Goal: Task Accomplishment & Management: Complete application form

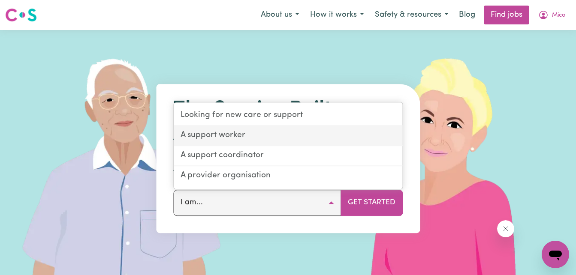
click at [231, 138] on link "A support worker" at bounding box center [288, 136] width 229 height 20
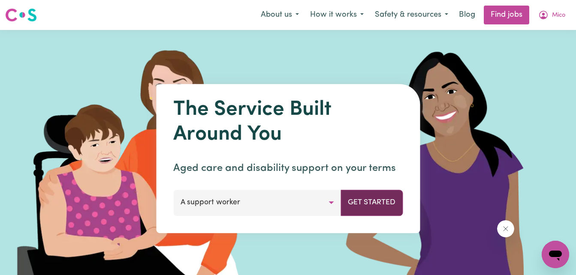
click at [361, 212] on button "Get Started" at bounding box center [371, 203] width 62 height 26
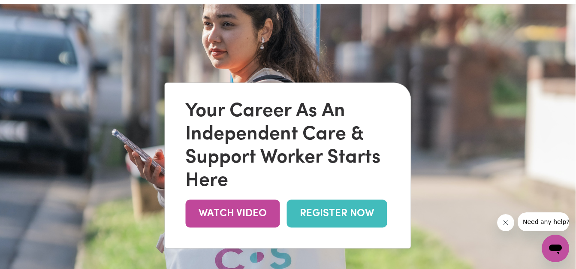
scroll to position [0, 0]
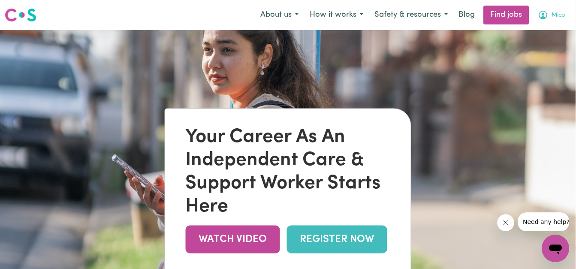
click at [558, 15] on span "Mico" at bounding box center [557, 15] width 13 height 9
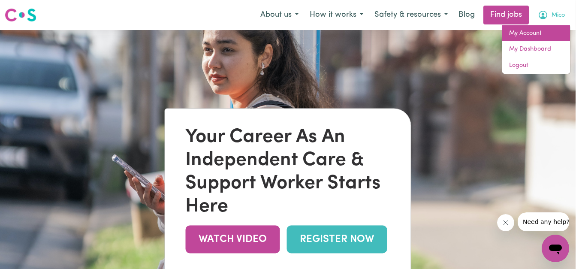
click at [540, 30] on link "My Account" at bounding box center [536, 33] width 68 height 16
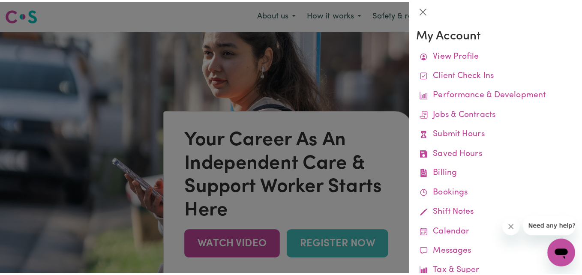
scroll to position [0, 0]
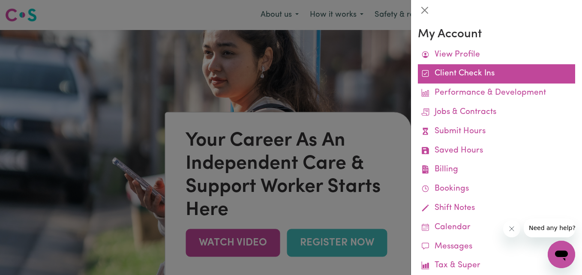
click at [491, 73] on link "Client Check Ins" at bounding box center [496, 73] width 157 height 19
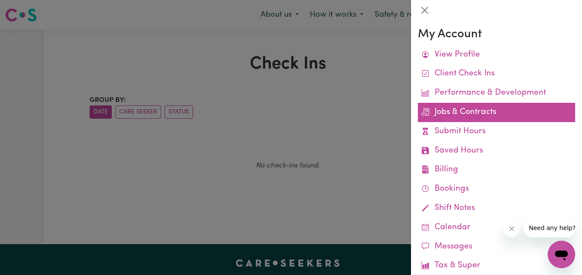
click at [465, 112] on link "Jobs & Contracts" at bounding box center [496, 112] width 157 height 19
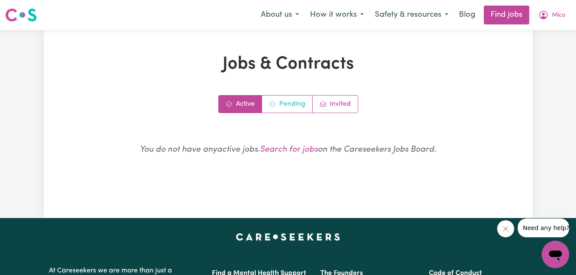
click at [289, 102] on link "Pending" at bounding box center [287, 104] width 51 height 17
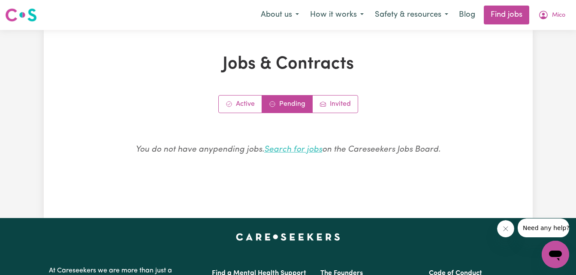
click at [283, 153] on link "Search for jobs" at bounding box center [293, 150] width 58 height 8
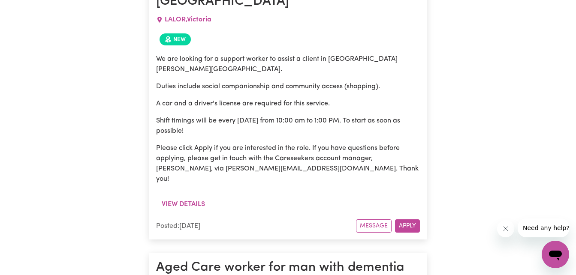
scroll to position [721, 0]
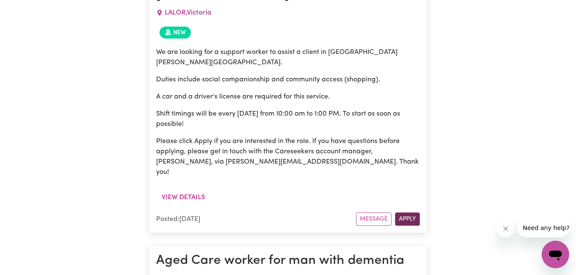
click at [408, 213] on button "Apply" at bounding box center [407, 219] width 25 height 13
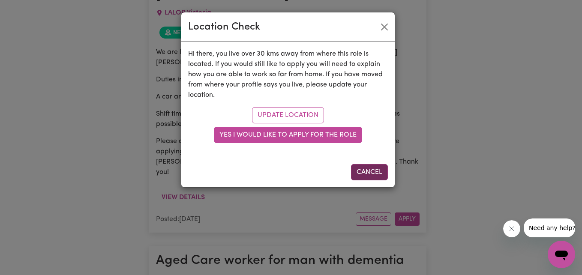
click at [378, 176] on button "Cancel" at bounding box center [369, 172] width 37 height 16
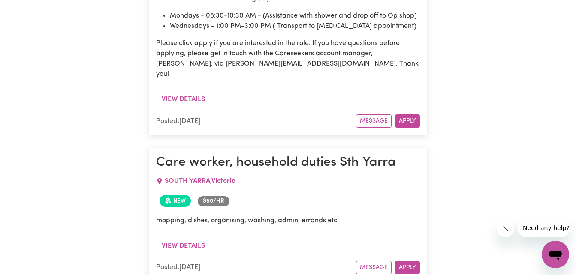
scroll to position [1406, 0]
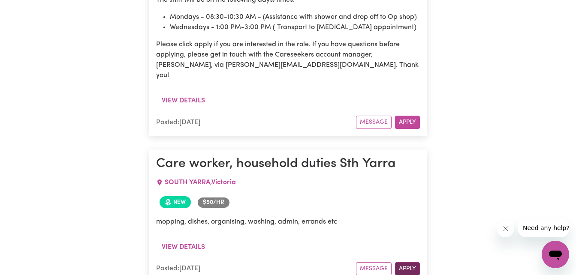
click at [408, 262] on button "Apply" at bounding box center [407, 268] width 25 height 13
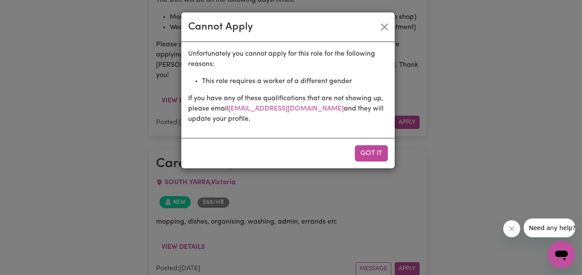
click at [439, 82] on div "Cannot Apply Unfortunately you cannot apply for this role for the following rea…" at bounding box center [291, 137] width 582 height 275
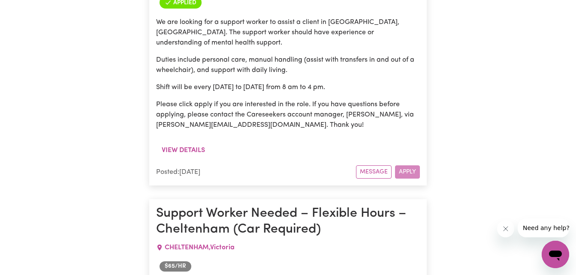
scroll to position [4487, 0]
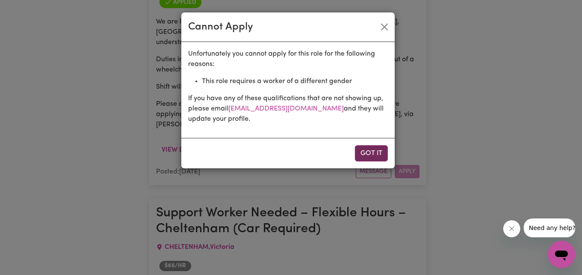
click at [374, 147] on button "Got it" at bounding box center [371, 153] width 33 height 16
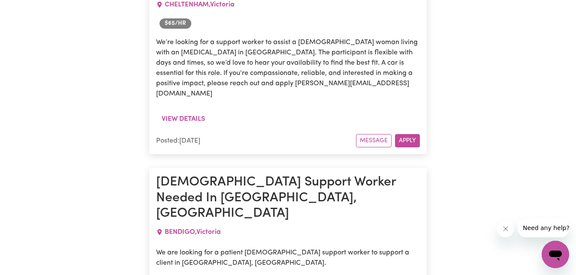
scroll to position [4730, 0]
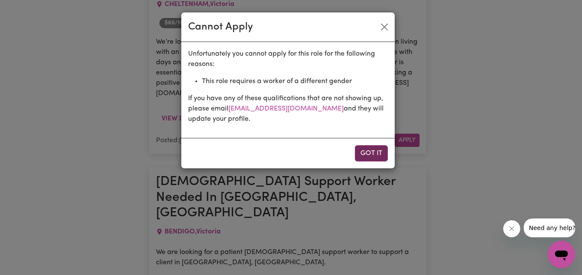
click at [368, 156] on button "Got it" at bounding box center [371, 153] width 33 height 16
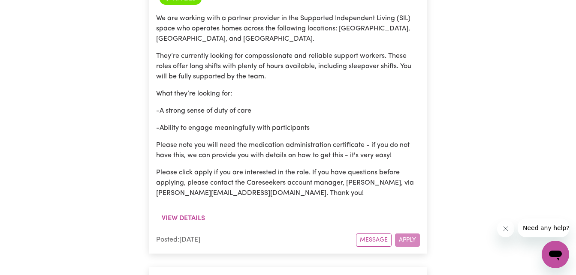
scroll to position [5998, 0]
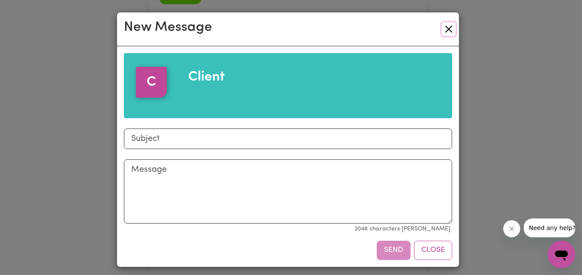
click at [445, 29] on button "Close" at bounding box center [449, 29] width 14 height 14
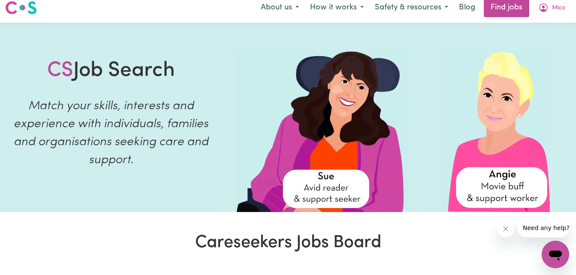
scroll to position [0, 0]
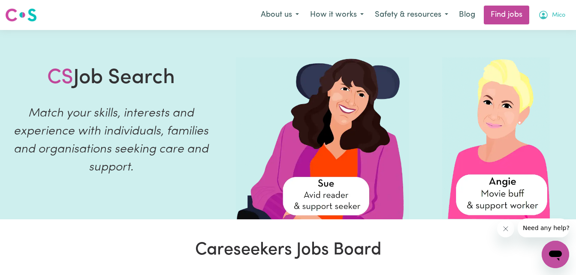
click at [563, 15] on button "Mico" at bounding box center [551, 15] width 38 height 18
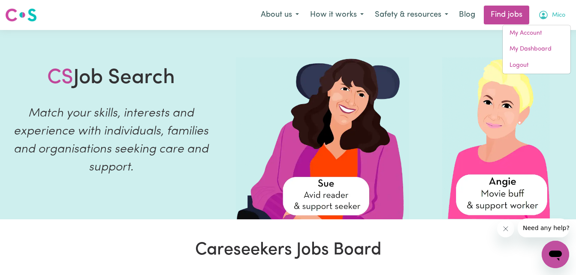
click at [563, 15] on span "Mico" at bounding box center [558, 15] width 13 height 9
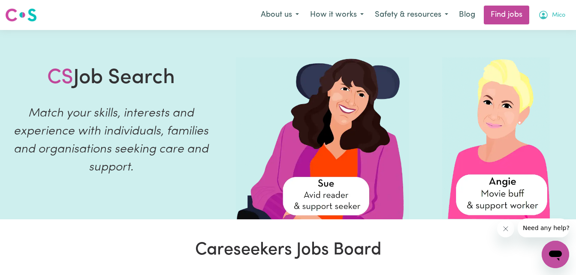
click at [563, 15] on span "Mico" at bounding box center [558, 15] width 13 height 9
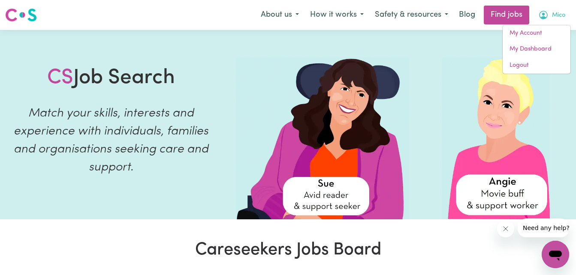
click at [563, 15] on span "Mico" at bounding box center [558, 15] width 13 height 9
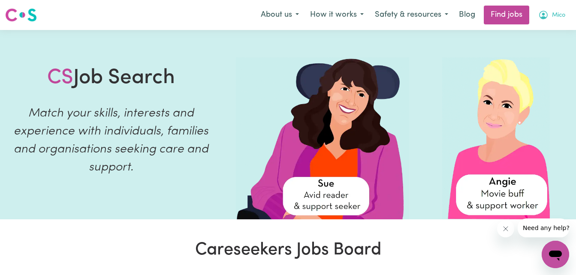
click at [563, 15] on button "Mico" at bounding box center [551, 15] width 38 height 18
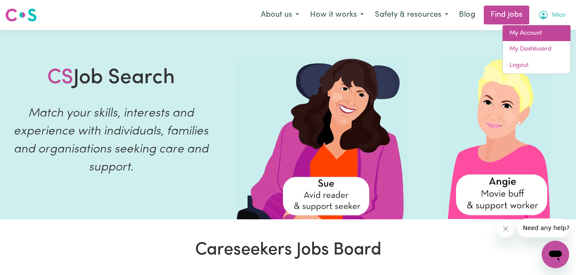
click at [531, 34] on link "My Account" at bounding box center [536, 33] width 68 height 16
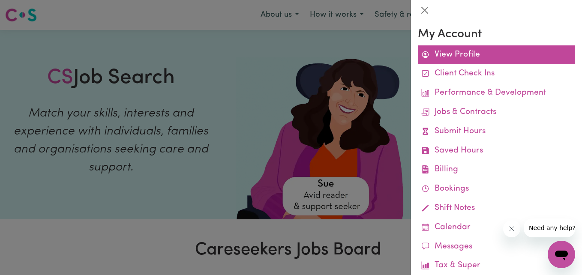
click at [494, 54] on link "View Profile" at bounding box center [496, 54] width 157 height 19
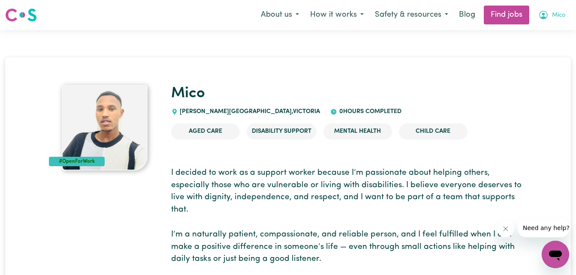
click at [559, 14] on span "Mico" at bounding box center [558, 15] width 13 height 9
click at [541, 51] on link "My Dashboard" at bounding box center [536, 49] width 68 height 16
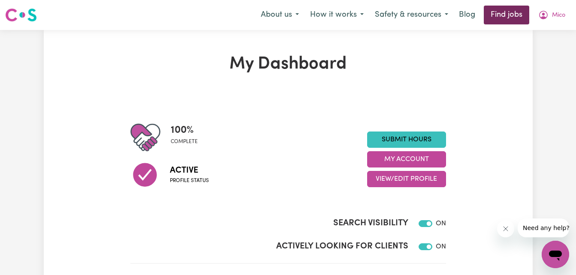
click at [511, 12] on link "Find jobs" at bounding box center [506, 15] width 45 height 19
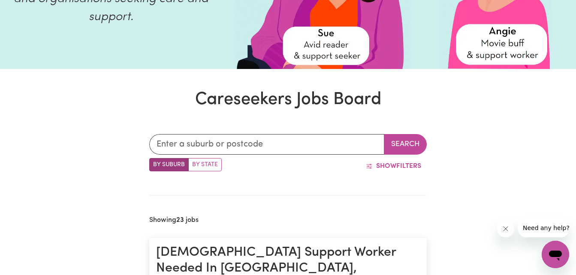
scroll to position [156, 0]
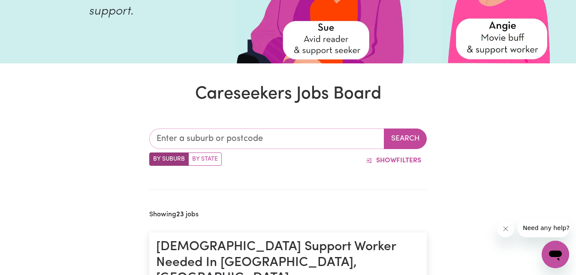
click at [282, 143] on input "text" at bounding box center [266, 139] width 235 height 21
type input "[PERSON_NAME]"
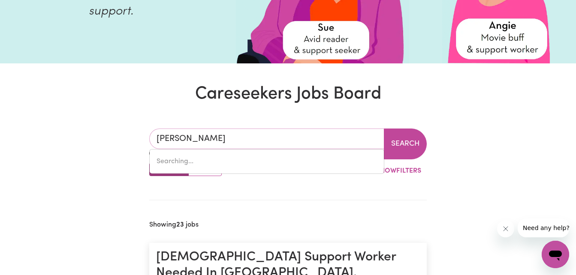
type input "melALEUCA, [GEOGRAPHIC_DATA], 6079"
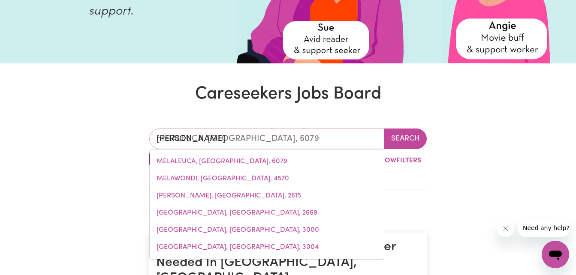
type input "melo"
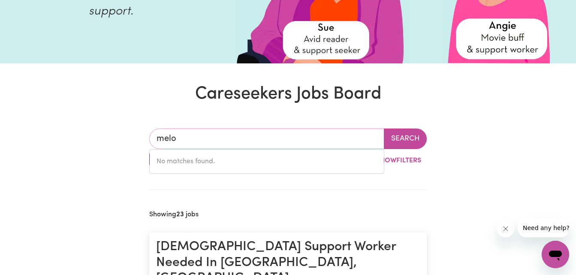
type input "[PERSON_NAME]"
type input "melALEUCA, [GEOGRAPHIC_DATA], 6079"
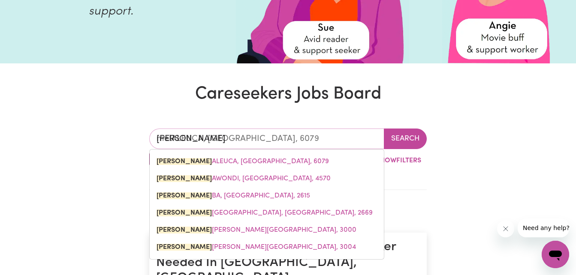
type input "melt"
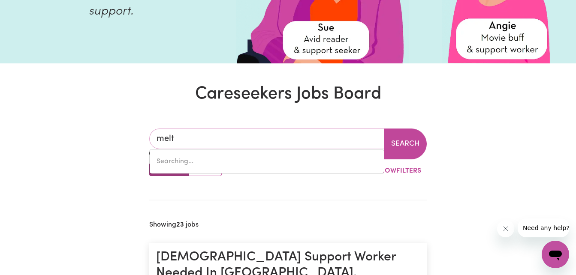
type input "[PERSON_NAME], [GEOGRAPHIC_DATA], 5552"
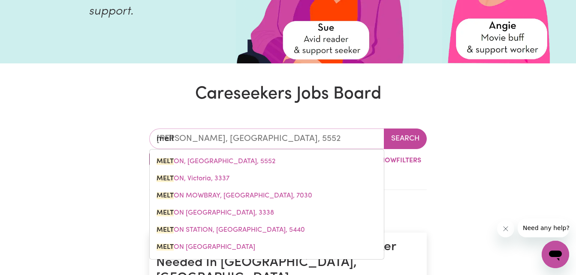
type input "melto"
type input "[PERSON_NAME], [GEOGRAPHIC_DATA], 5552"
type input "[PERSON_NAME]"
type input "[GEOGRAPHIC_DATA], [GEOGRAPHIC_DATA], 5552"
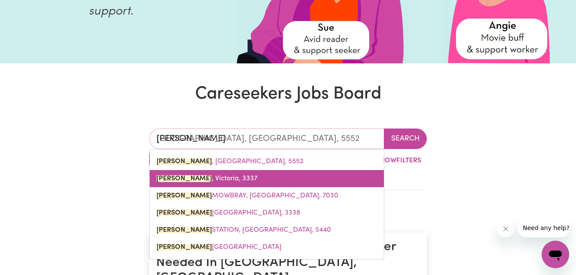
click at [262, 178] on link "[PERSON_NAME], 3337" at bounding box center [267, 178] width 234 height 17
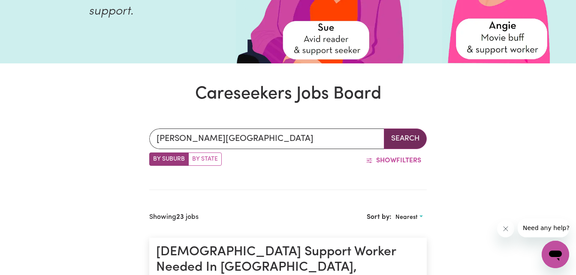
click at [405, 138] on button "Search" at bounding box center [405, 139] width 43 height 21
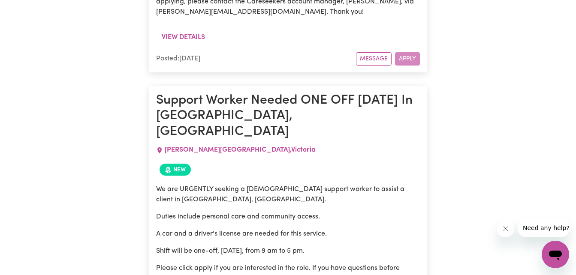
scroll to position [973, 0]
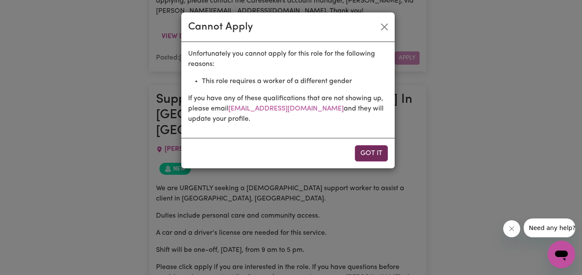
click at [379, 156] on button "Got it" at bounding box center [371, 153] width 33 height 16
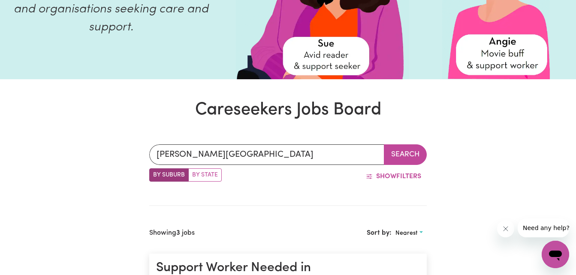
scroll to position [145, 0]
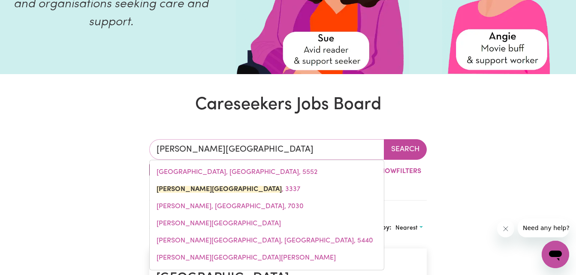
click at [280, 147] on input "[PERSON_NAME][GEOGRAPHIC_DATA]" at bounding box center [266, 149] width 235 height 21
type input "[PERSON_NAME],"
type input "[GEOGRAPHIC_DATA], [GEOGRAPHIC_DATA], 5552"
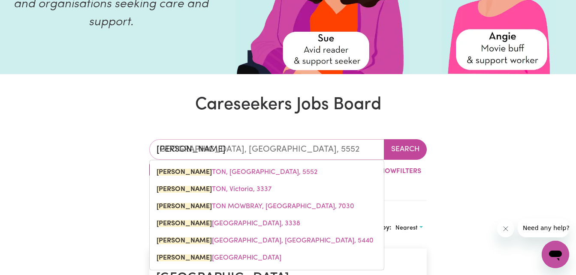
type input "ME"
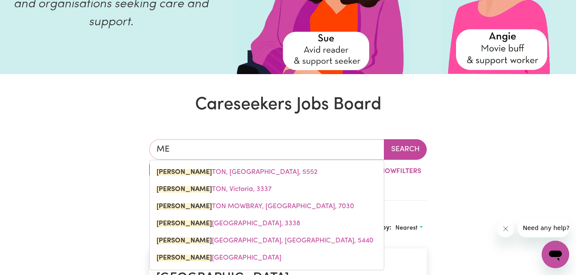
type input "M"
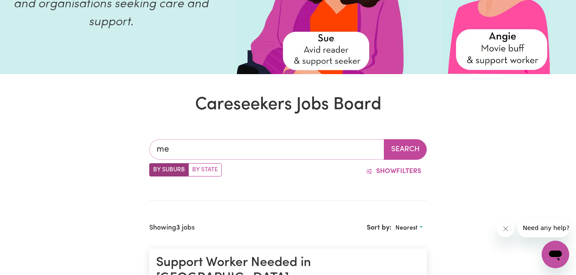
type input "[PERSON_NAME]"
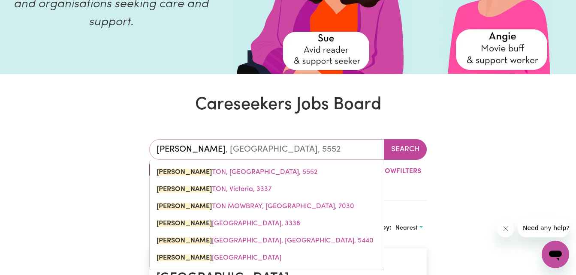
type input "melALEUCA, [GEOGRAPHIC_DATA], 6079"
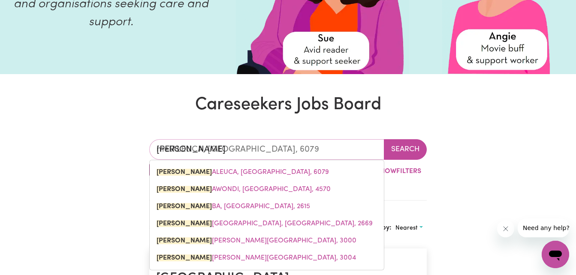
type input "melb"
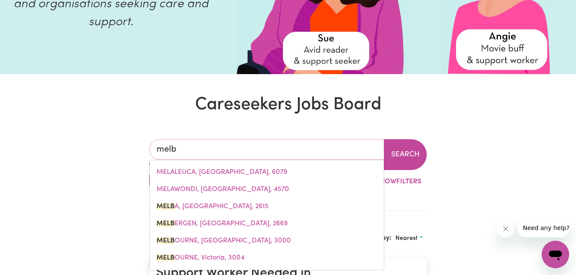
type input "[PERSON_NAME], [GEOGRAPHIC_DATA], 2615"
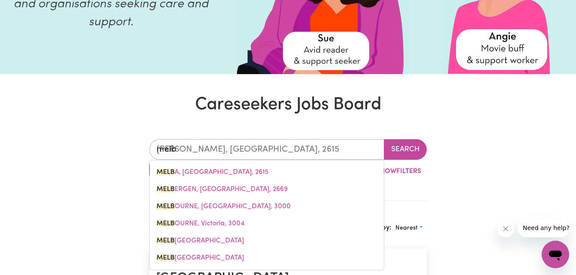
type input "melbo"
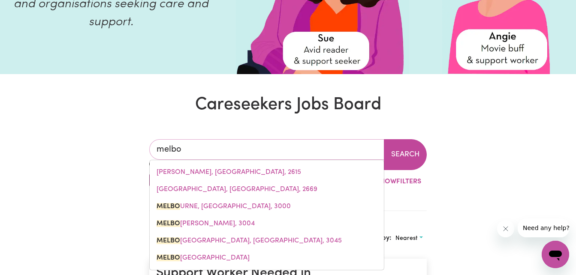
type input "melboURNE, [GEOGRAPHIC_DATA], 3000"
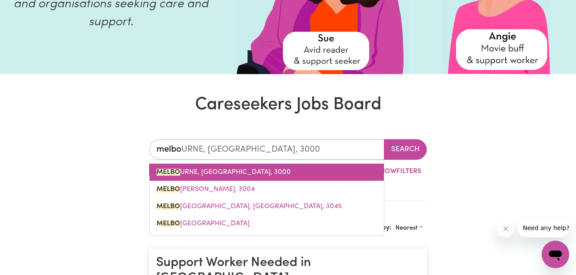
click at [270, 179] on link "[PERSON_NAME], [PERSON_NAME], 3000" at bounding box center [267, 172] width 234 height 17
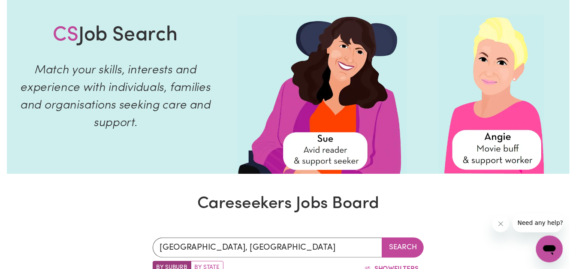
scroll to position [0, 0]
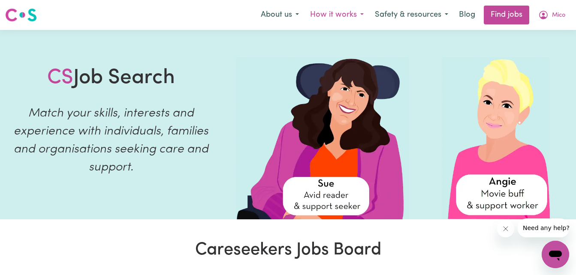
click at [338, 8] on button "How it works" at bounding box center [336, 15] width 65 height 18
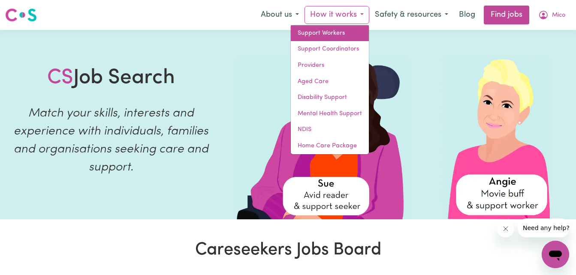
click at [337, 32] on link "Support Workers" at bounding box center [330, 33] width 78 height 16
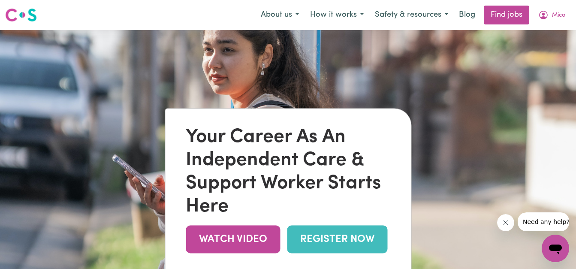
click at [337, 32] on img at bounding box center [288, 164] width 576 height 269
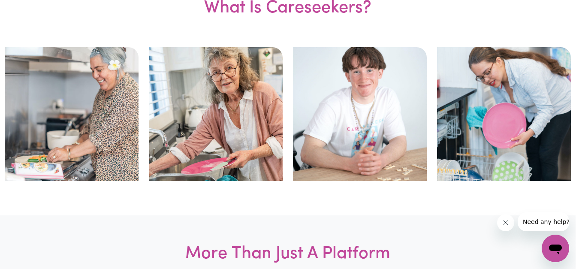
scroll to position [401, 0]
